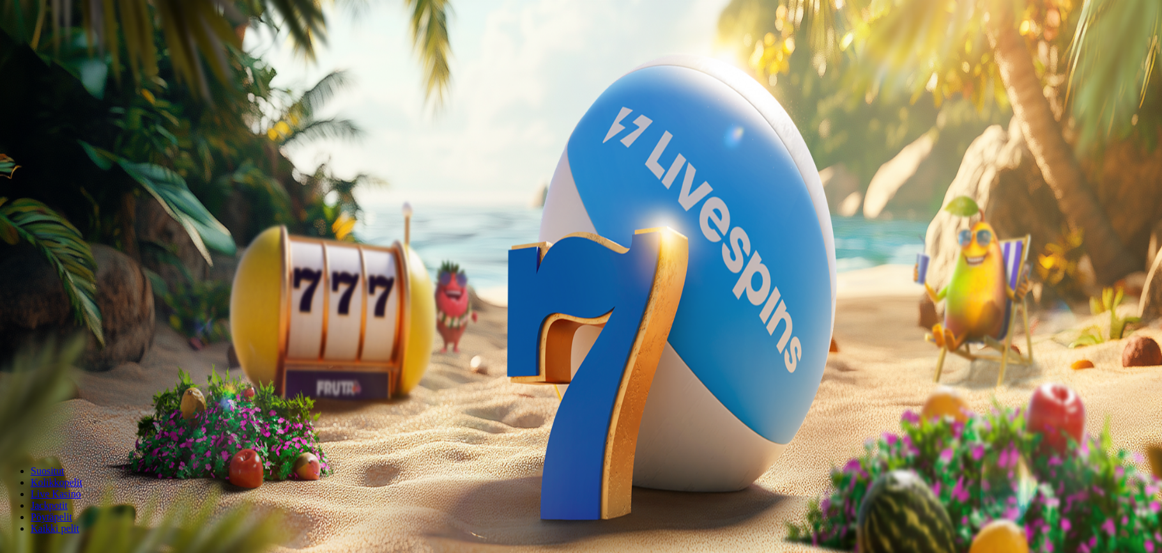
click at [66, 211] on span "Palkkiot" at bounding box center [51, 206] width 30 height 10
click at [61, 440] on span "Avaa palkinto" at bounding box center [35, 445] width 51 height 10
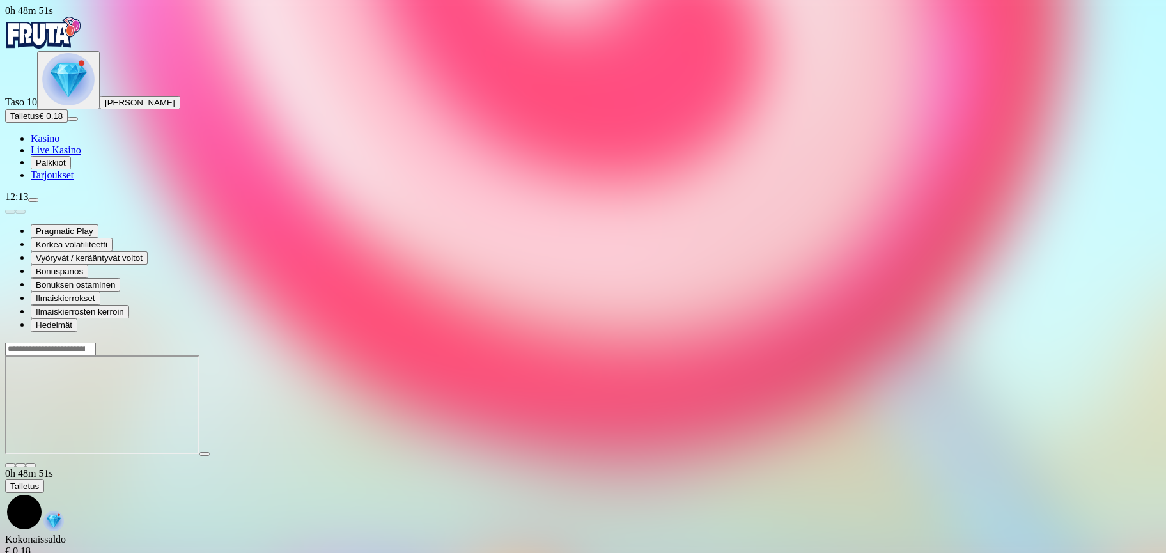
click at [66, 167] on span "Palkkiot" at bounding box center [51, 163] width 30 height 10
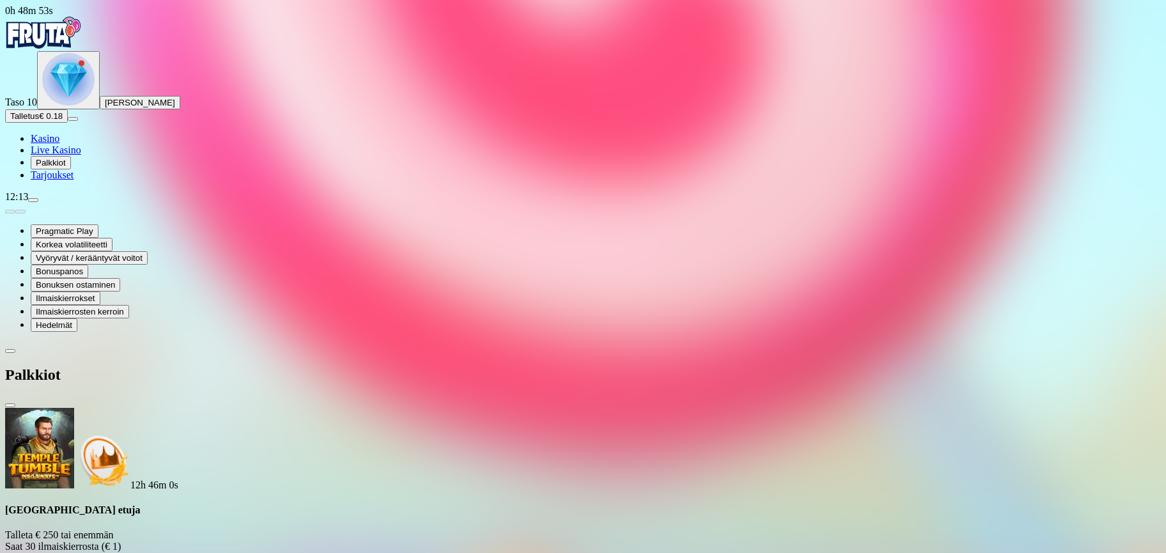
scroll to position [256, 0]
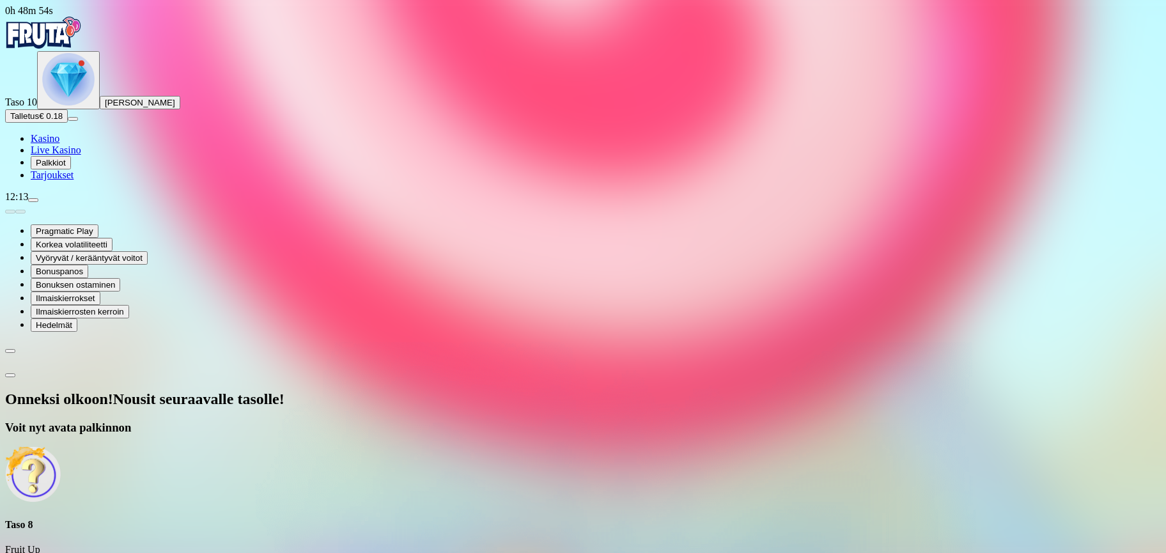
click at [295, 390] on div "Onneksi olkoon! Nousit seuraavalle tasolle! Voit nyt avata palkinnon Taso 8 Fru…" at bounding box center [582, 490] width 1155 height 200
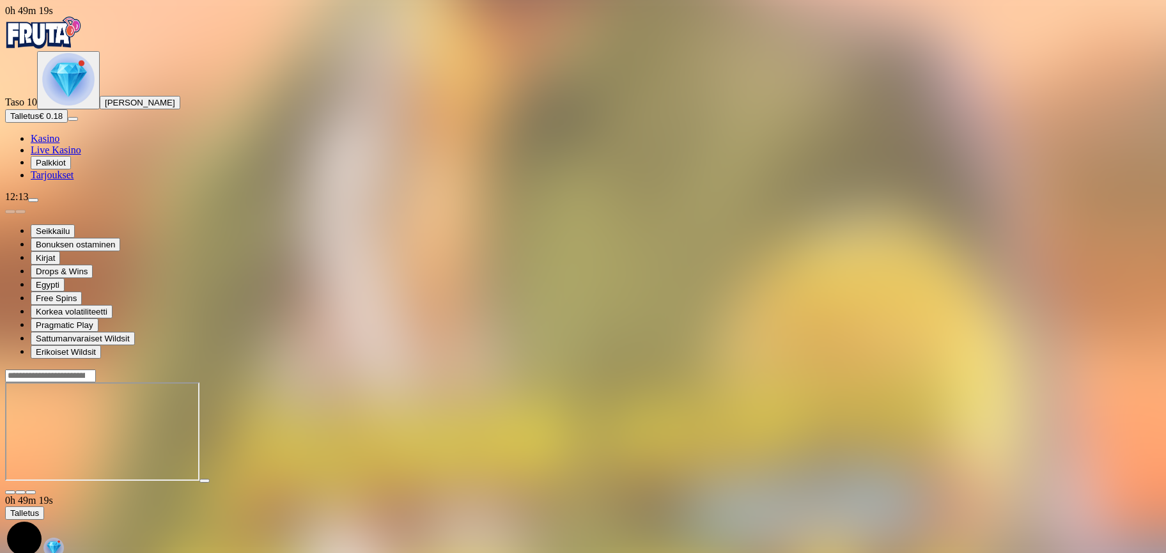
click at [59, 167] on span "Palkkiot" at bounding box center [51, 163] width 30 height 10
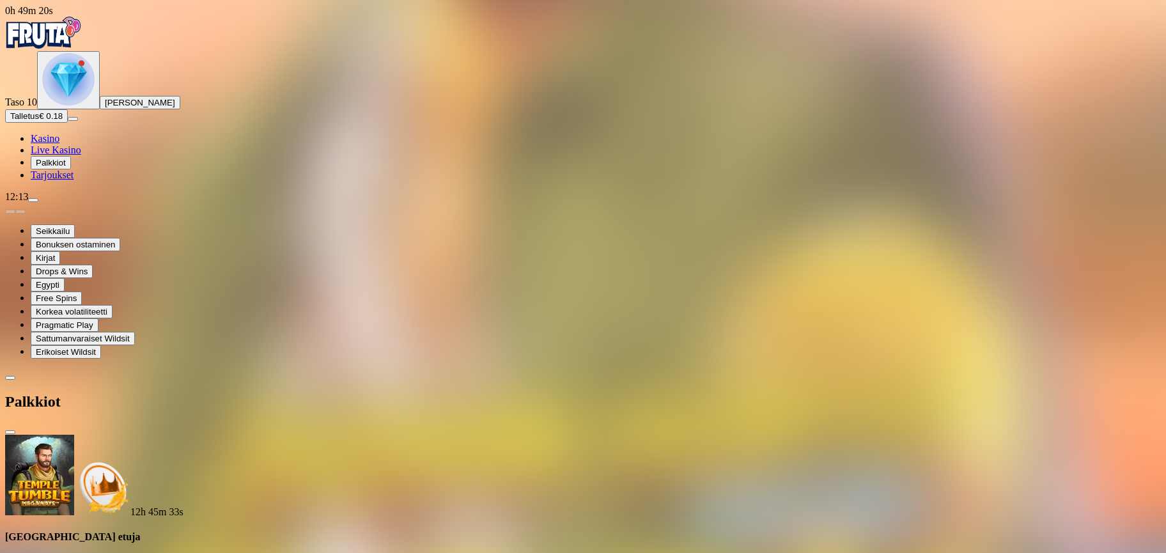
scroll to position [220, 0]
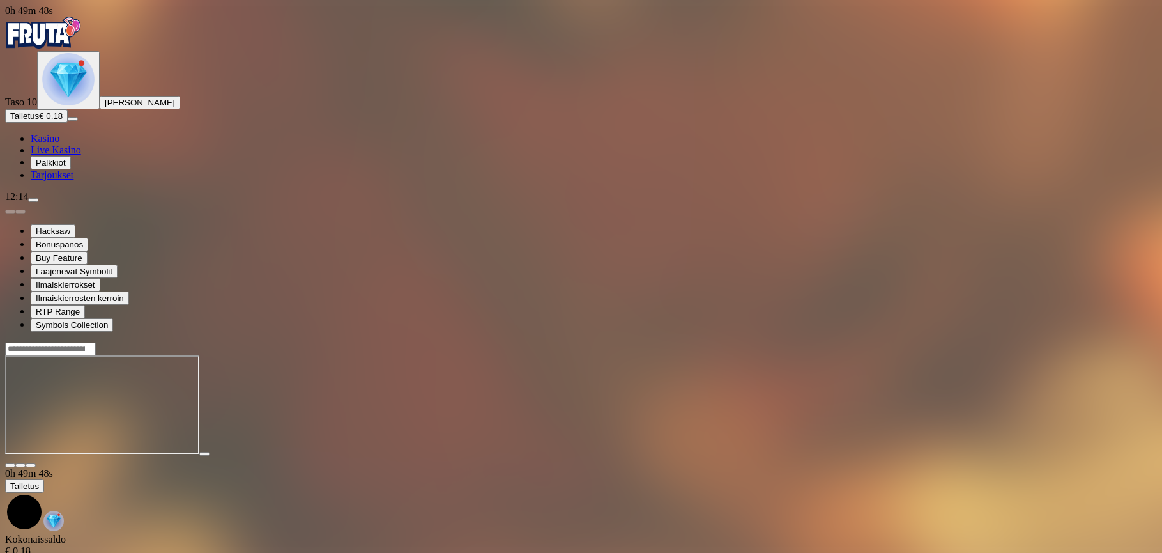
click at [66, 167] on span "Palkkiot" at bounding box center [51, 163] width 30 height 10
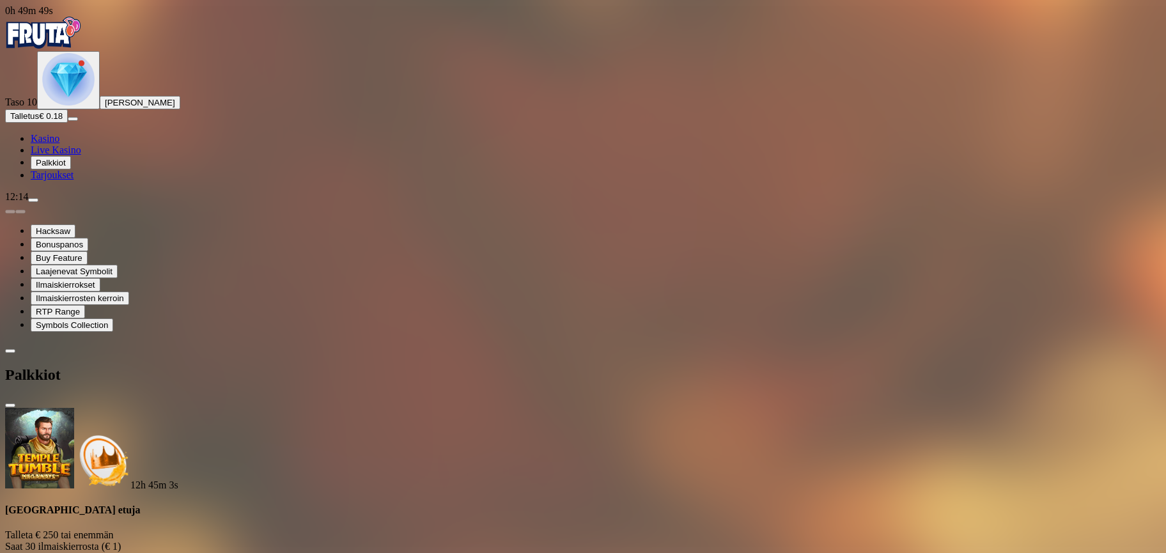
scroll to position [115, 0]
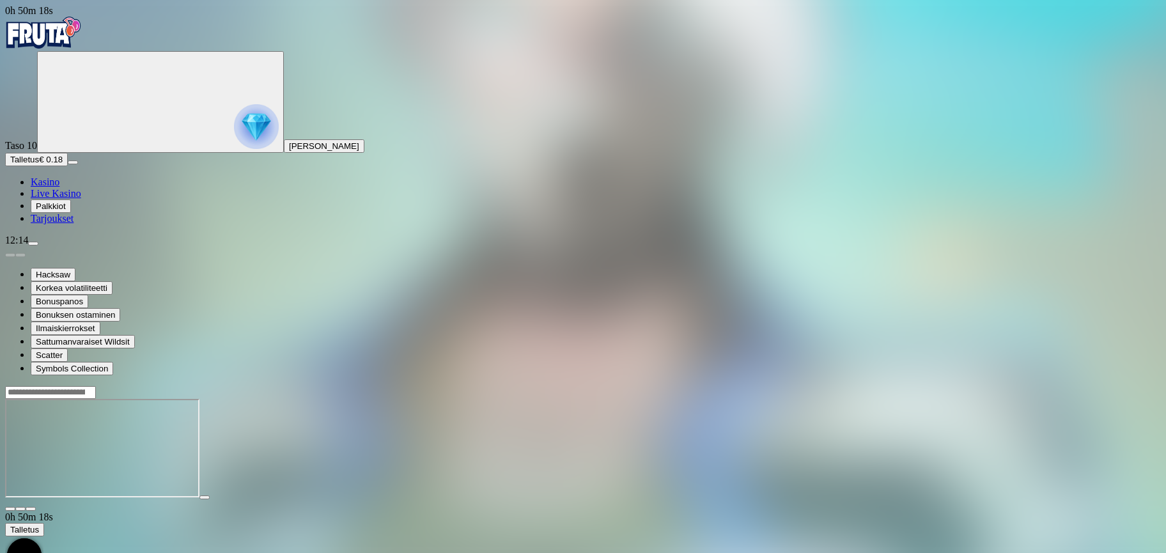
click at [58, 187] on span "Kasino" at bounding box center [45, 181] width 29 height 11
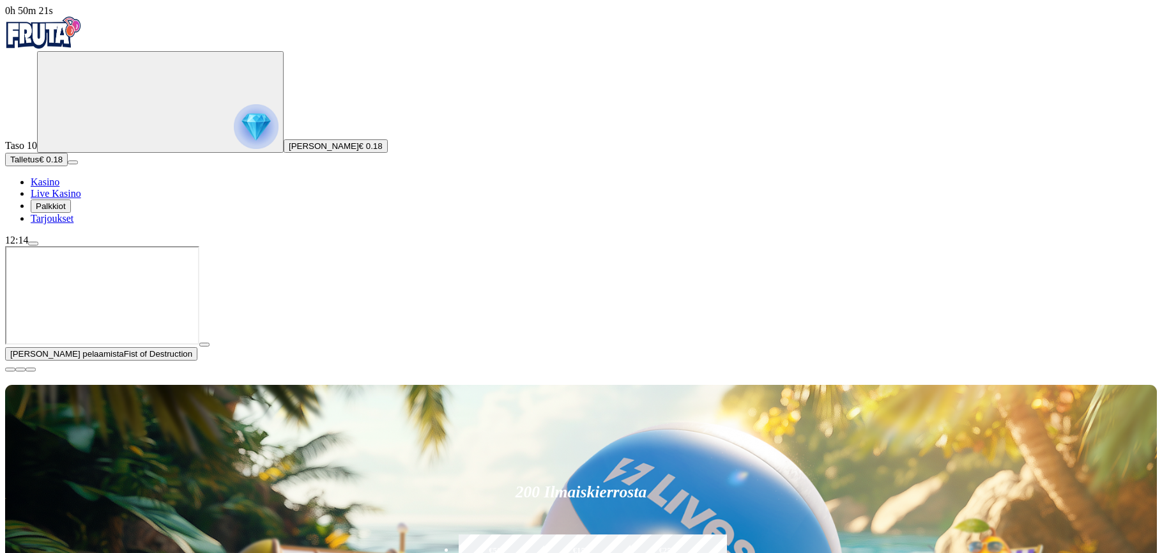
click at [10, 369] on span "close icon" at bounding box center [10, 369] width 0 height 0
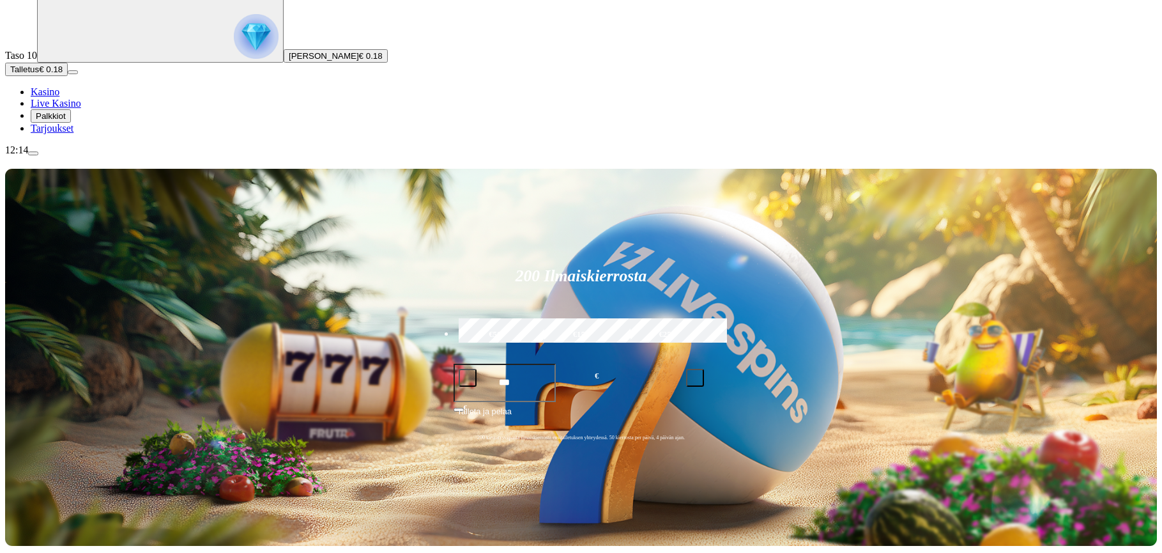
scroll to position [256, 0]
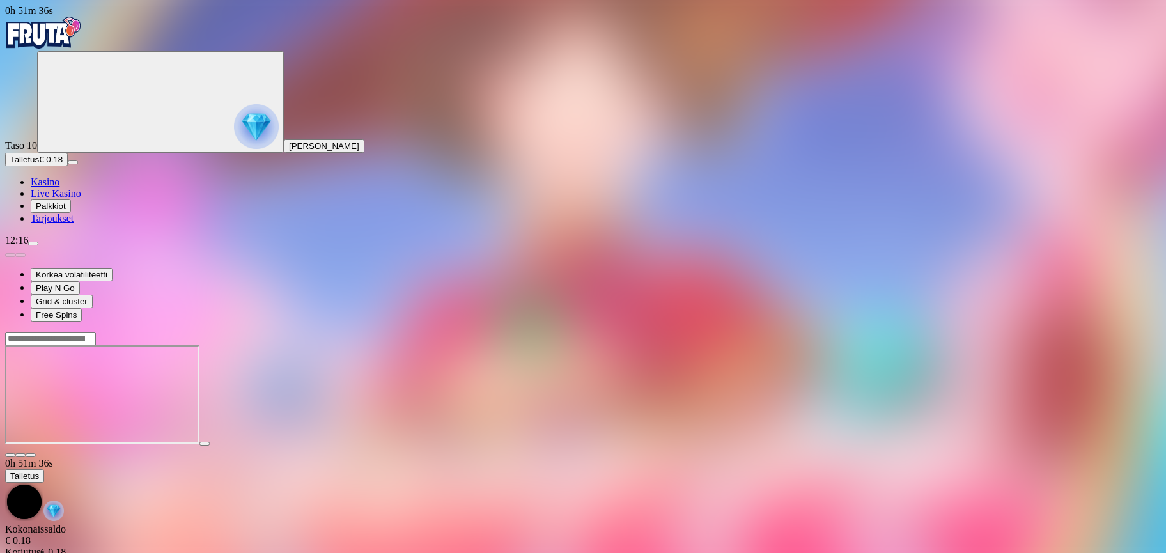
click at [38, 245] on button "menu" at bounding box center [33, 244] width 10 height 4
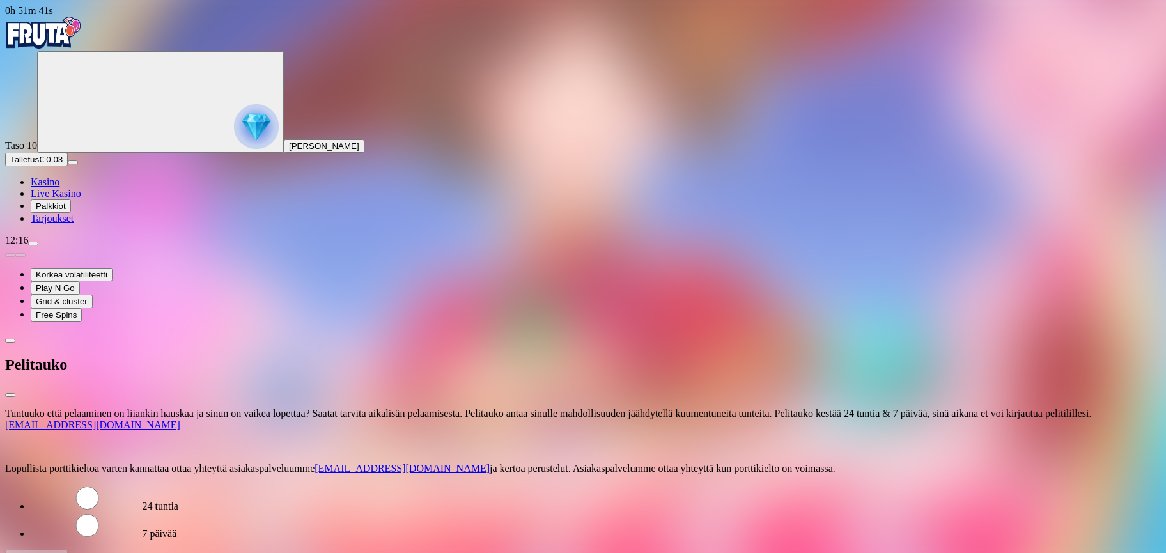
click at [177, 528] on label "7 päivää" at bounding box center [160, 533] width 35 height 11
click at [286, 408] on div "Tuntuuko että pelaaminen on liiankin hauskaa ja sinun on vaikea lopettaa? Saata…" at bounding box center [582, 485] width 1155 height 155
click at [63, 551] on span "Aloita aikalisä" at bounding box center [36, 556] width 52 height 10
